Goal: Navigation & Orientation: Find specific page/section

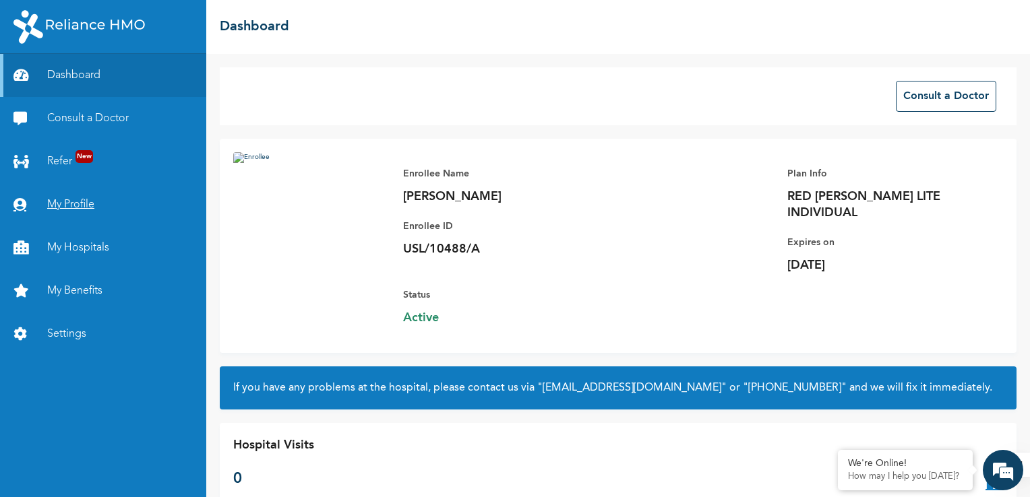
click at [78, 200] on link "My Profile" at bounding box center [103, 204] width 206 height 43
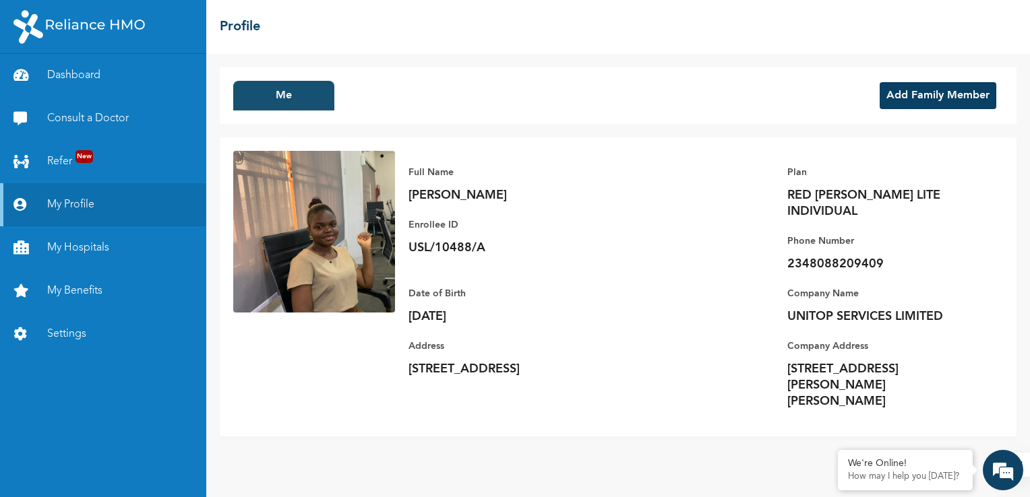
click at [297, 88] on button "Me" at bounding box center [283, 96] width 101 height 30
click at [95, 261] on link "My Hospitals" at bounding box center [103, 247] width 206 height 43
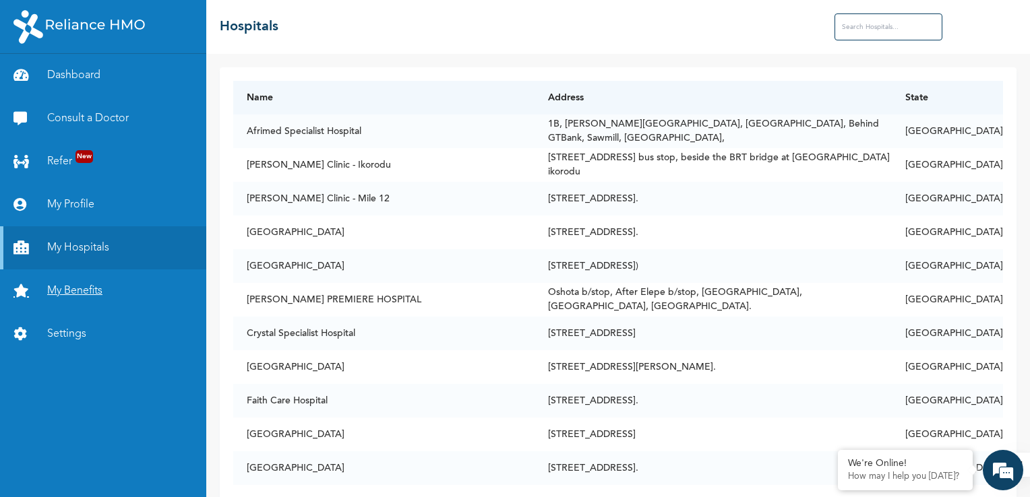
click at [83, 288] on link "My Benefits" at bounding box center [103, 291] width 206 height 43
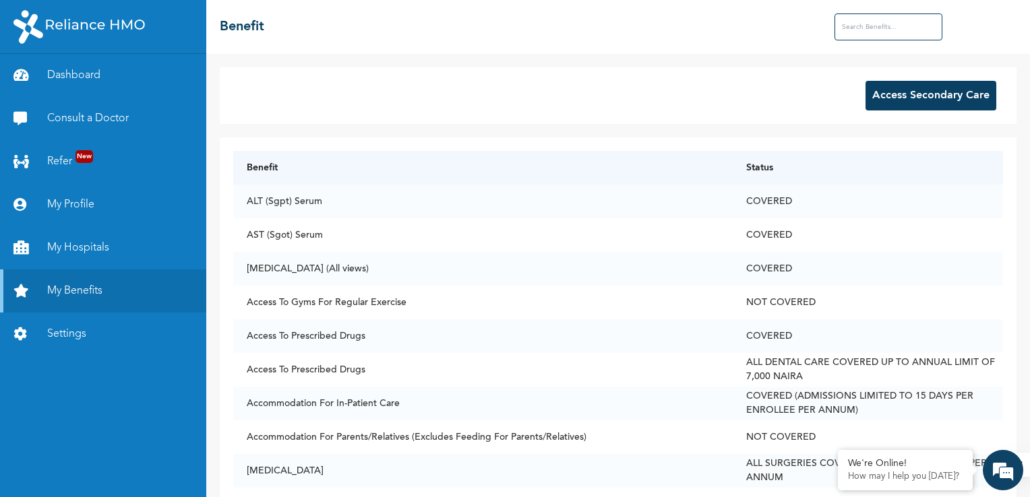
click at [870, 94] on button "Access Secondary Care" at bounding box center [930, 96] width 131 height 30
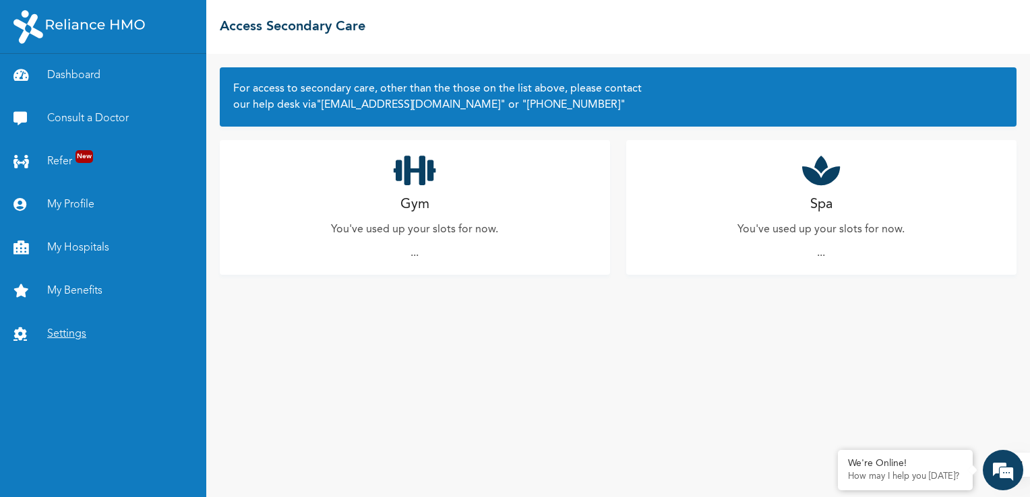
click at [50, 338] on link "Settings" at bounding box center [103, 334] width 206 height 43
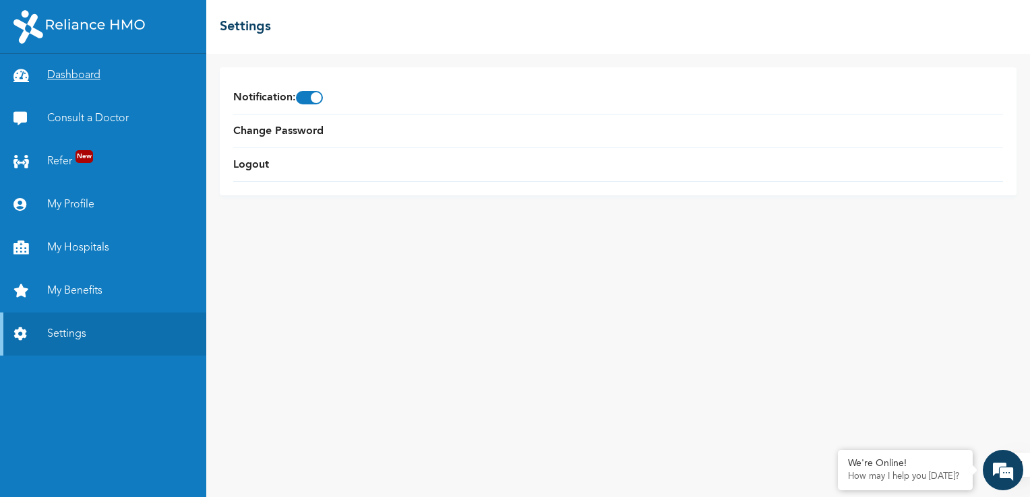
click at [86, 66] on link "Dashboard" at bounding box center [103, 75] width 206 height 43
